Goal: Task Accomplishment & Management: Use online tool/utility

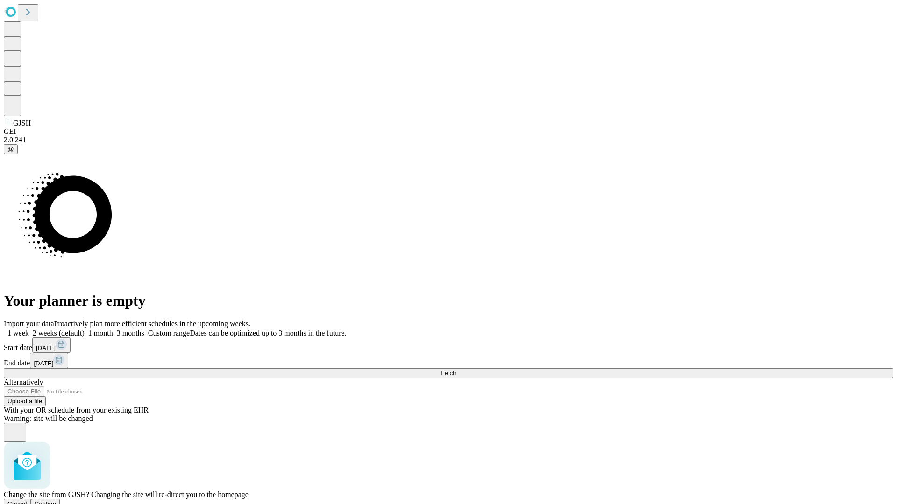
click at [57, 501] on span "Confirm" at bounding box center [46, 504] width 22 height 7
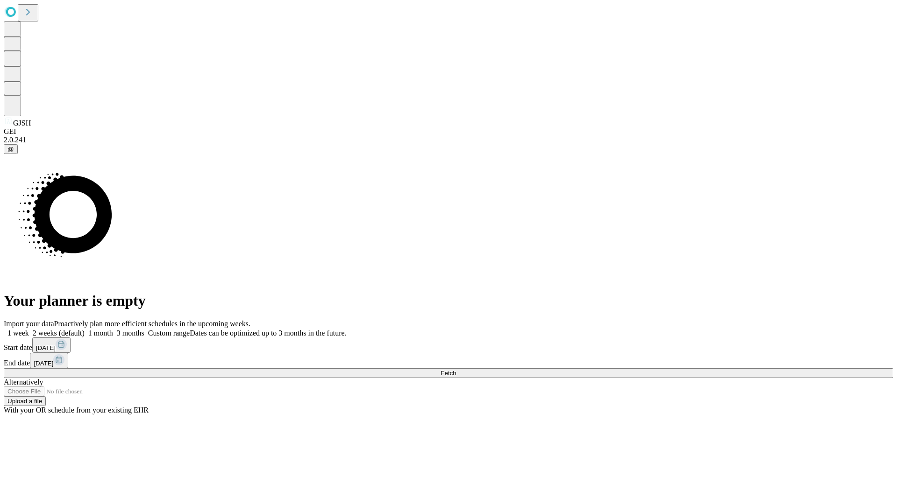
click at [85, 329] on label "2 weeks (default)" at bounding box center [57, 333] width 56 height 8
click at [456, 370] on span "Fetch" at bounding box center [447, 373] width 15 height 7
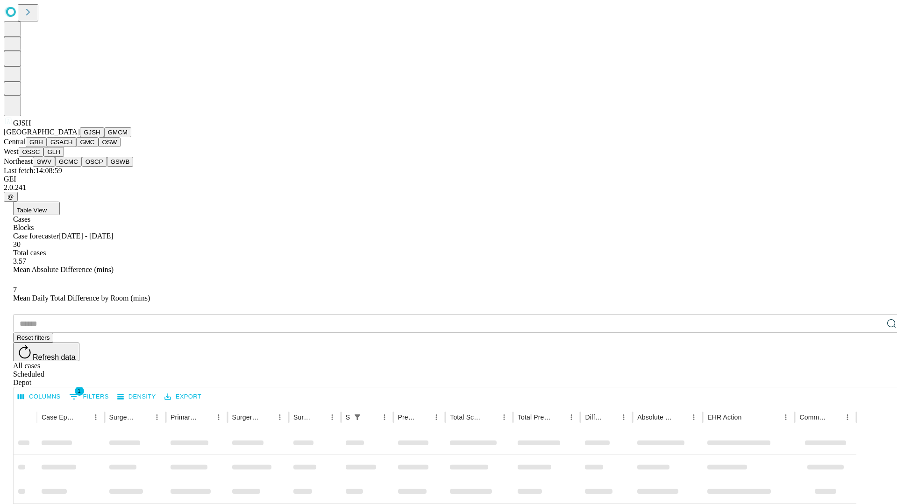
click at [104, 137] on button "GMCM" at bounding box center [117, 133] width 27 height 10
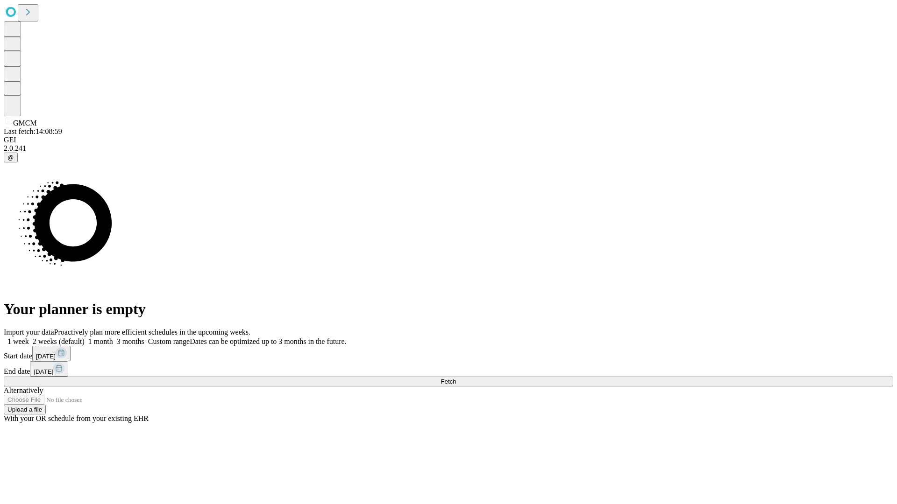
click at [85, 338] on label "2 weeks (default)" at bounding box center [57, 342] width 56 height 8
click at [456, 378] on span "Fetch" at bounding box center [447, 381] width 15 height 7
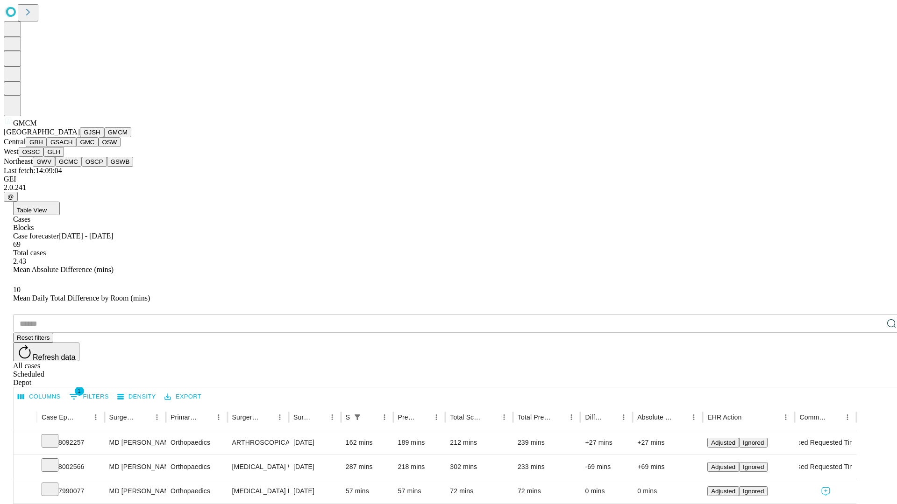
click at [47, 147] on button "GBH" at bounding box center [36, 142] width 21 height 10
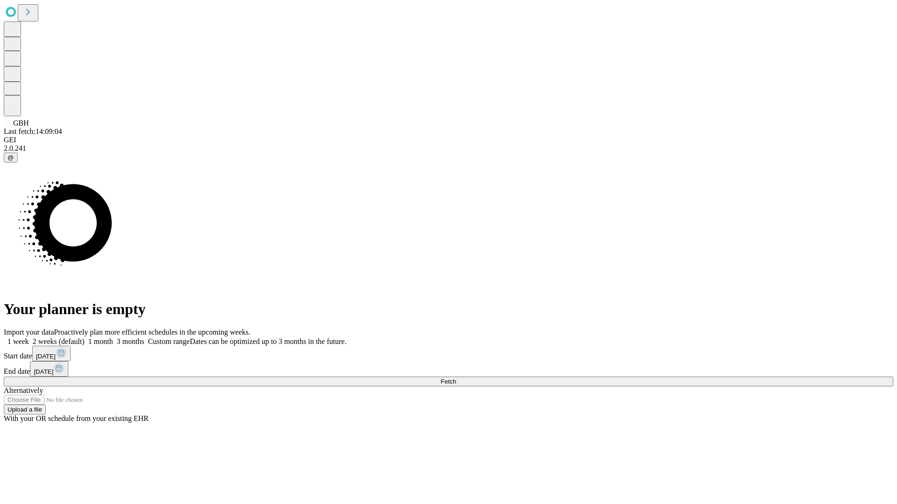
click at [85, 338] on label "2 weeks (default)" at bounding box center [57, 342] width 56 height 8
click at [456, 378] on span "Fetch" at bounding box center [447, 381] width 15 height 7
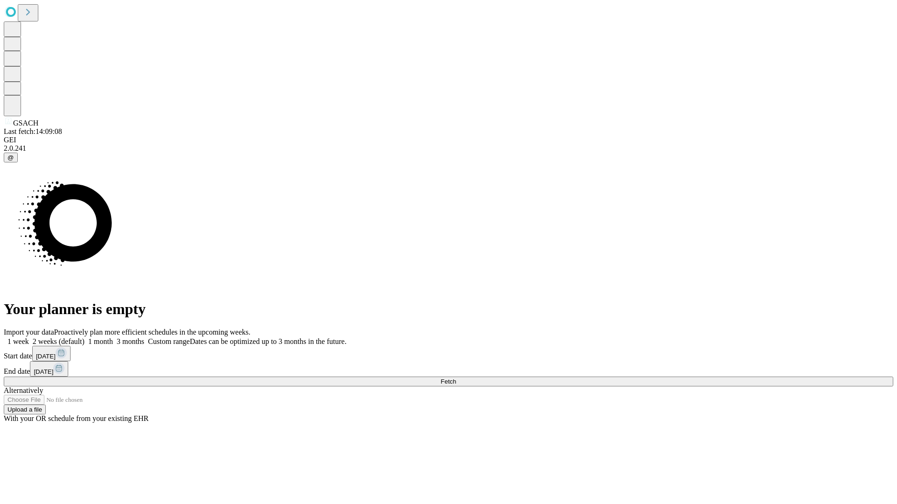
click at [85, 338] on label "2 weeks (default)" at bounding box center [57, 342] width 56 height 8
click at [456, 378] on span "Fetch" at bounding box center [447, 381] width 15 height 7
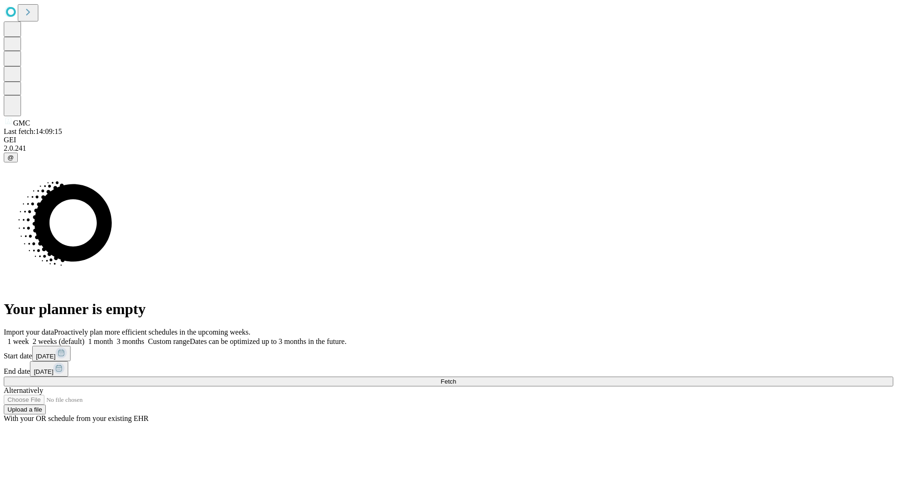
click at [85, 338] on label "2 weeks (default)" at bounding box center [57, 342] width 56 height 8
click at [456, 378] on span "Fetch" at bounding box center [447, 381] width 15 height 7
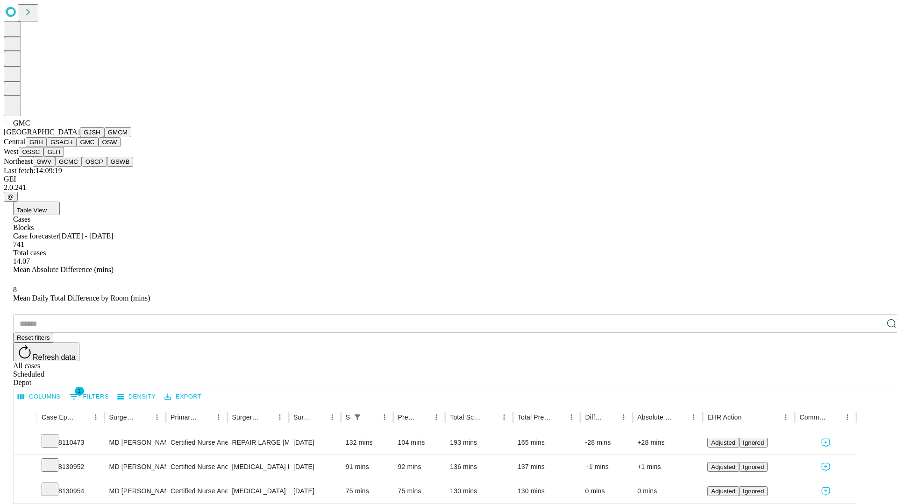
click at [99, 147] on button "OSW" at bounding box center [110, 142] width 22 height 10
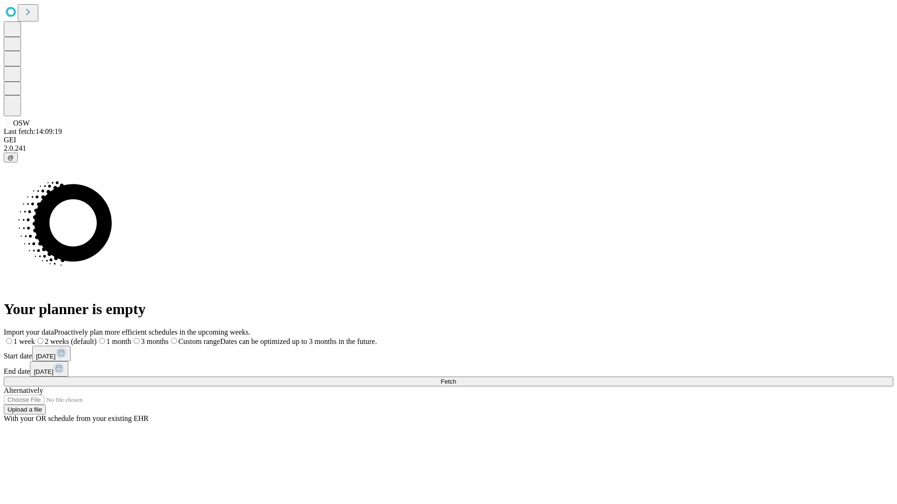
click at [97, 338] on label "2 weeks (default)" at bounding box center [66, 342] width 62 height 8
click at [456, 378] on span "Fetch" at bounding box center [447, 381] width 15 height 7
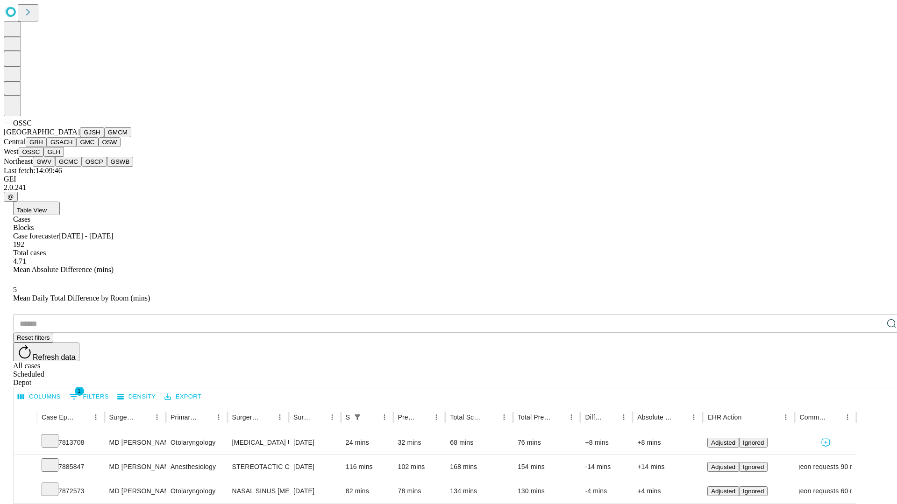
click at [64, 157] on button "GLH" at bounding box center [53, 152] width 20 height 10
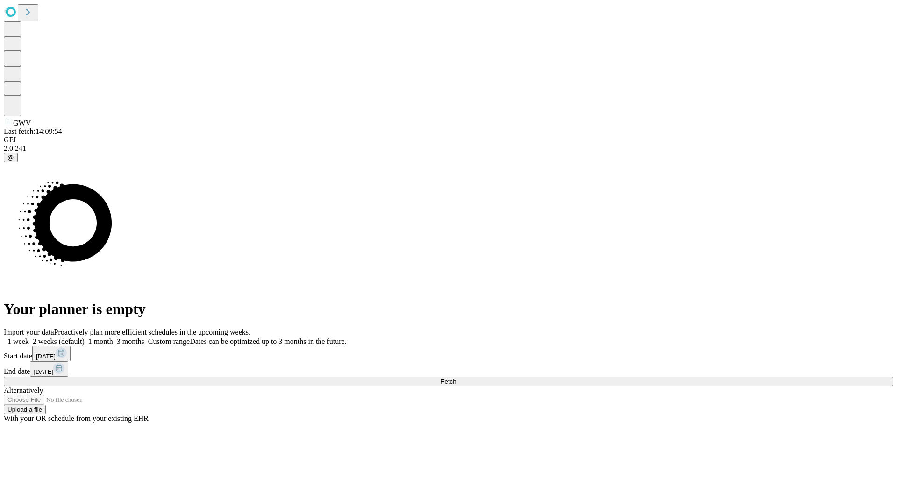
click at [85, 338] on label "2 weeks (default)" at bounding box center [57, 342] width 56 height 8
click at [456, 378] on span "Fetch" at bounding box center [447, 381] width 15 height 7
click at [85, 338] on label "2 weeks (default)" at bounding box center [57, 342] width 56 height 8
click at [456, 378] on span "Fetch" at bounding box center [447, 381] width 15 height 7
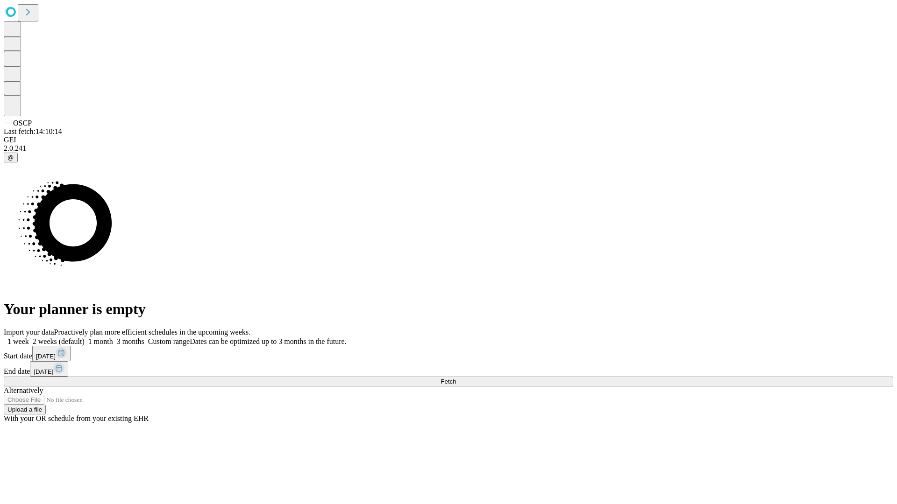
click at [85, 338] on label "2 weeks (default)" at bounding box center [57, 342] width 56 height 8
click at [456, 378] on span "Fetch" at bounding box center [447, 381] width 15 height 7
